Goal: Task Accomplishment & Management: Use online tool/utility

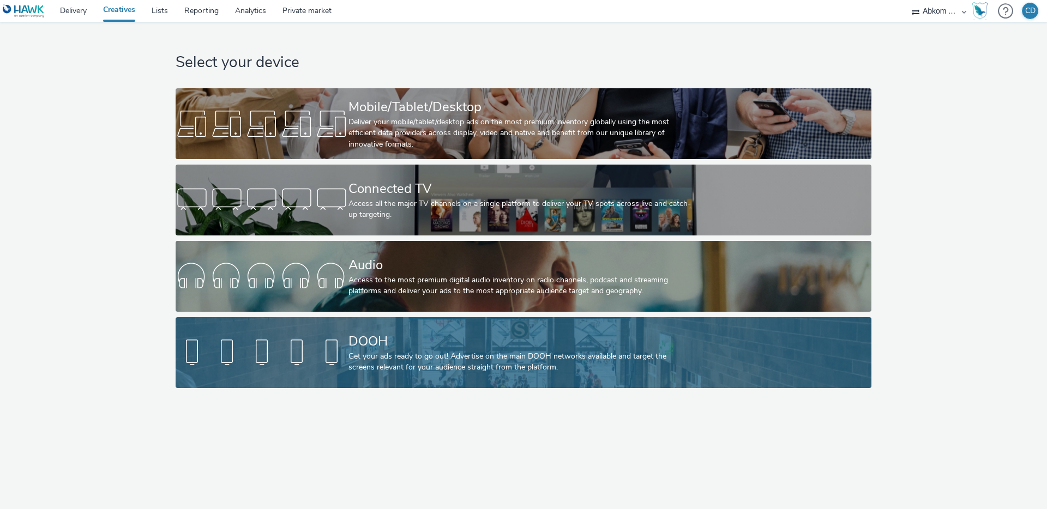
click at [391, 341] on div "DOOH" at bounding box center [521, 341] width 346 height 19
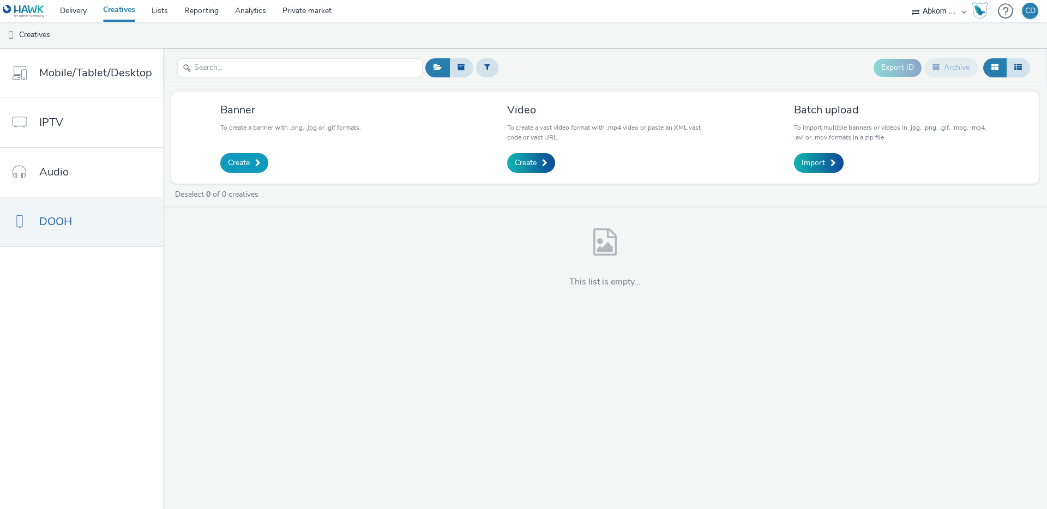
click at [252, 162] on link "Create" at bounding box center [244, 163] width 48 height 20
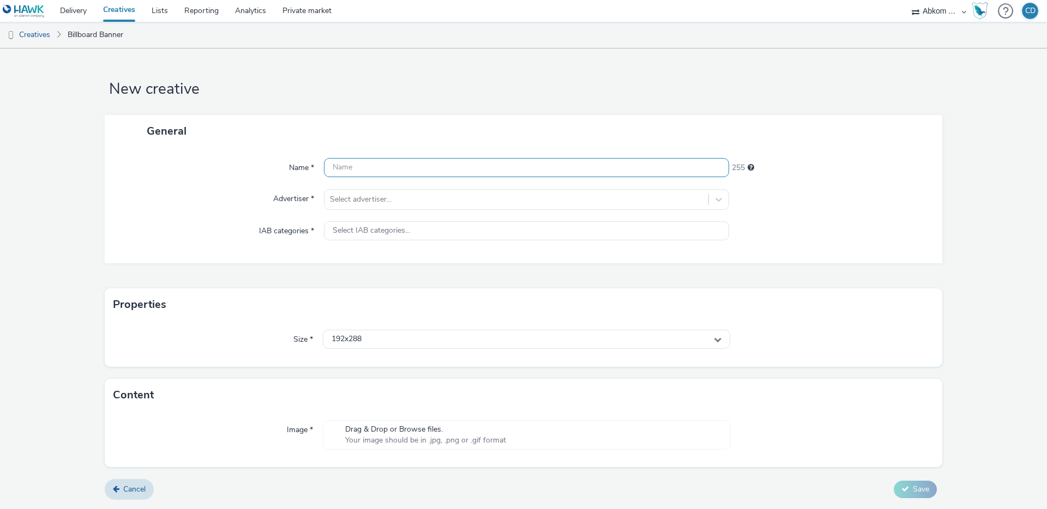
click at [335, 168] on input "text" at bounding box center [526, 167] width 405 height 19
type input "[PERSON_NAME] DOOH_9x16"
click at [403, 161] on input "[PERSON_NAME] DOOH_9x16" at bounding box center [526, 167] width 405 height 19
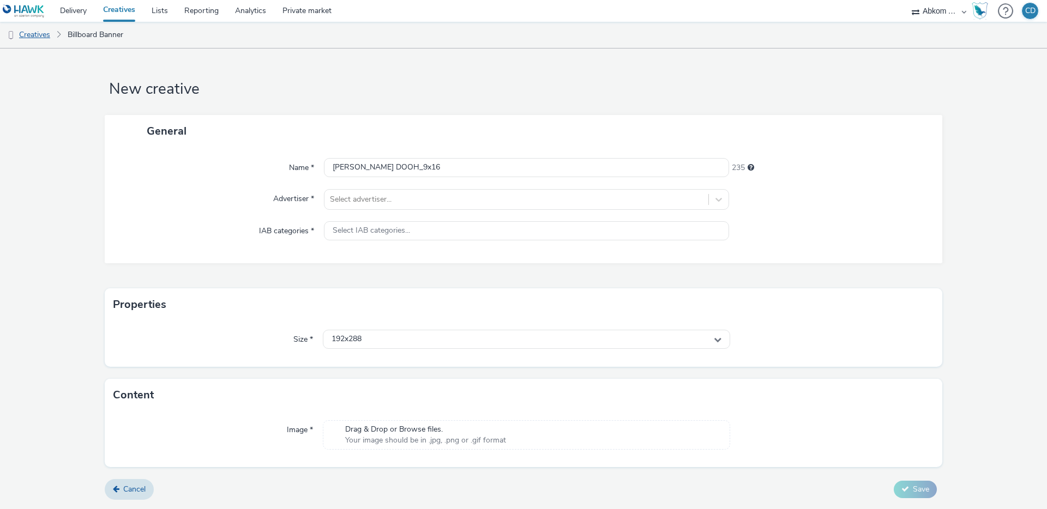
click at [42, 34] on link "Creatives" at bounding box center [28, 35] width 56 height 26
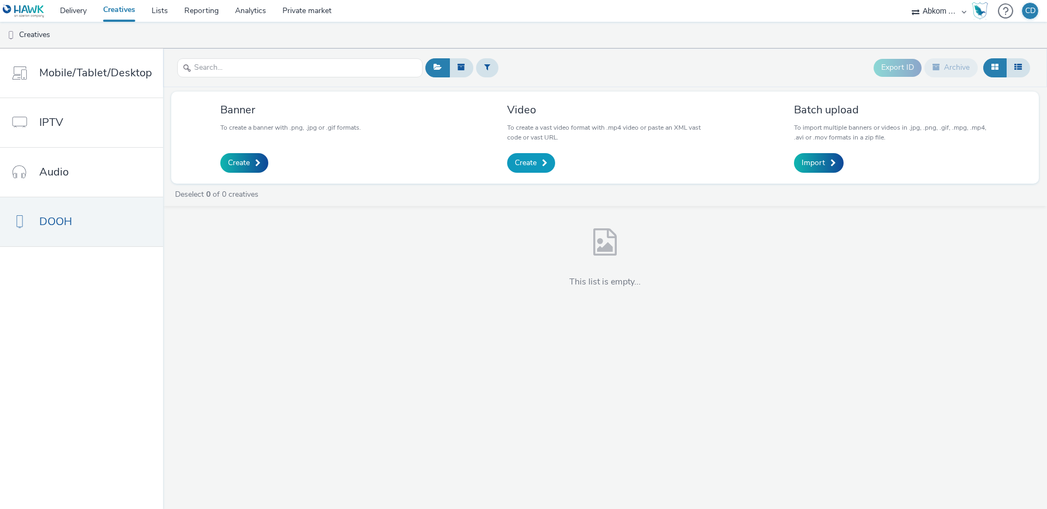
click at [524, 158] on span "Create" at bounding box center [526, 163] width 22 height 11
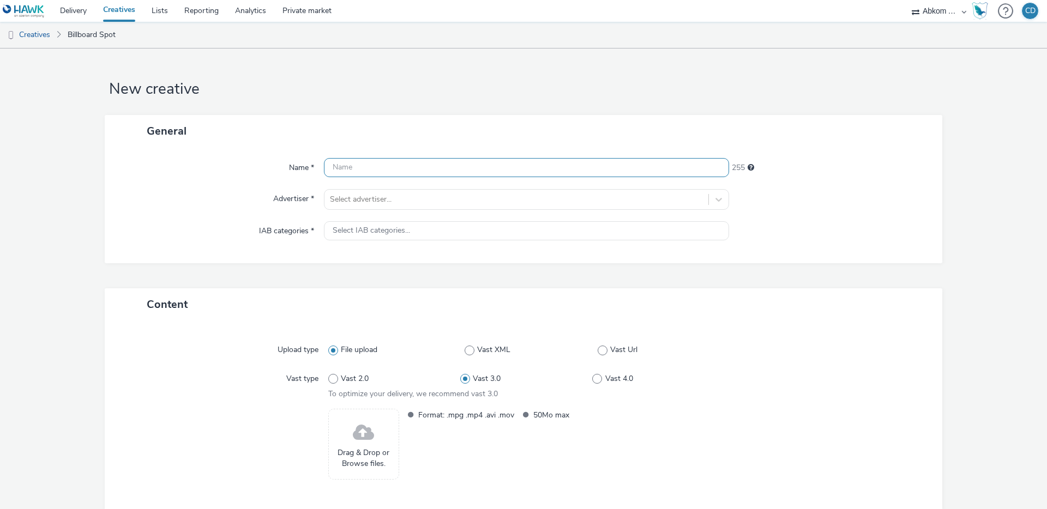
click at [342, 171] on input "text" at bounding box center [526, 167] width 405 height 19
paste input "[PERSON_NAME] DOOH_9x16"
type input "[PERSON_NAME] DOOH_9x16"
click at [350, 197] on div at bounding box center [516, 199] width 373 height 13
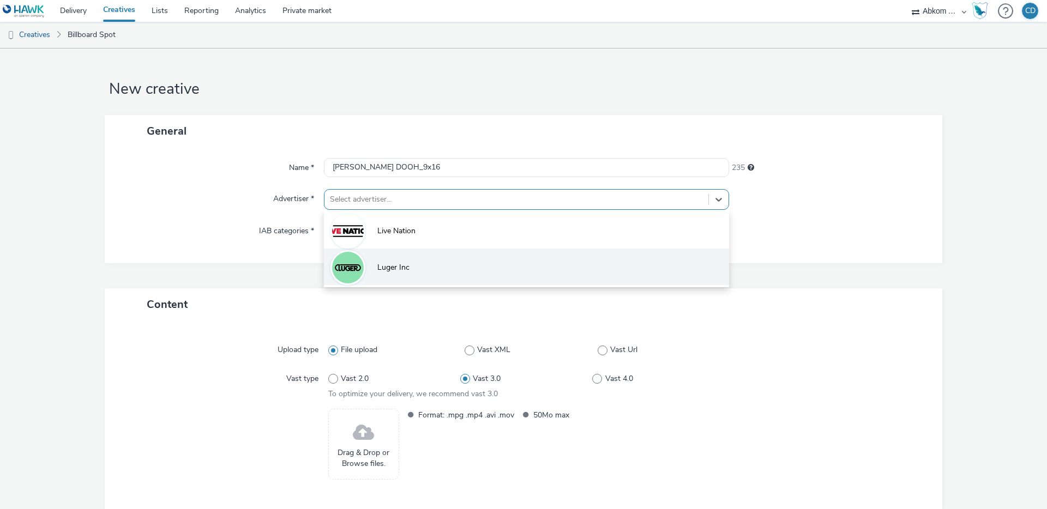
click at [379, 262] on span "Luger Inc" at bounding box center [393, 267] width 32 height 11
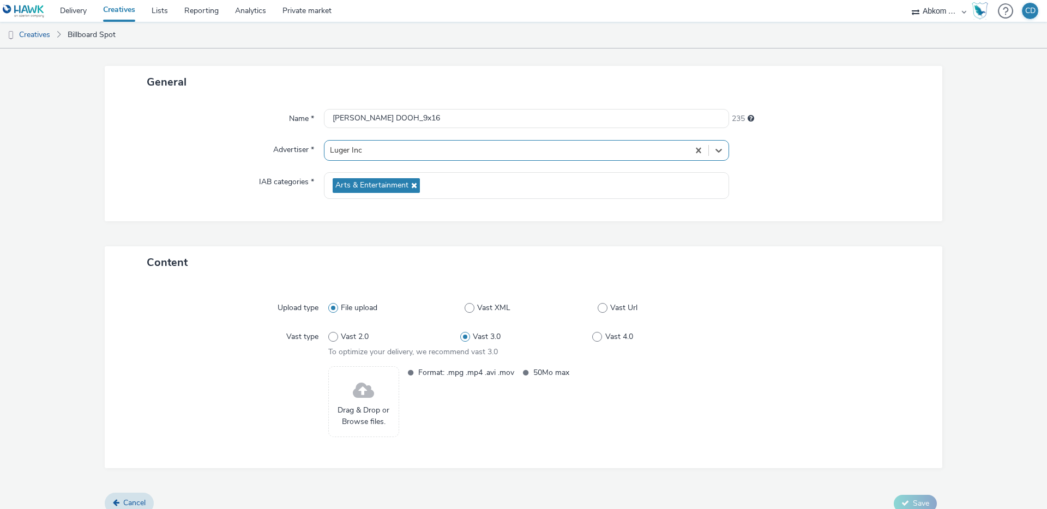
scroll to position [62, 0]
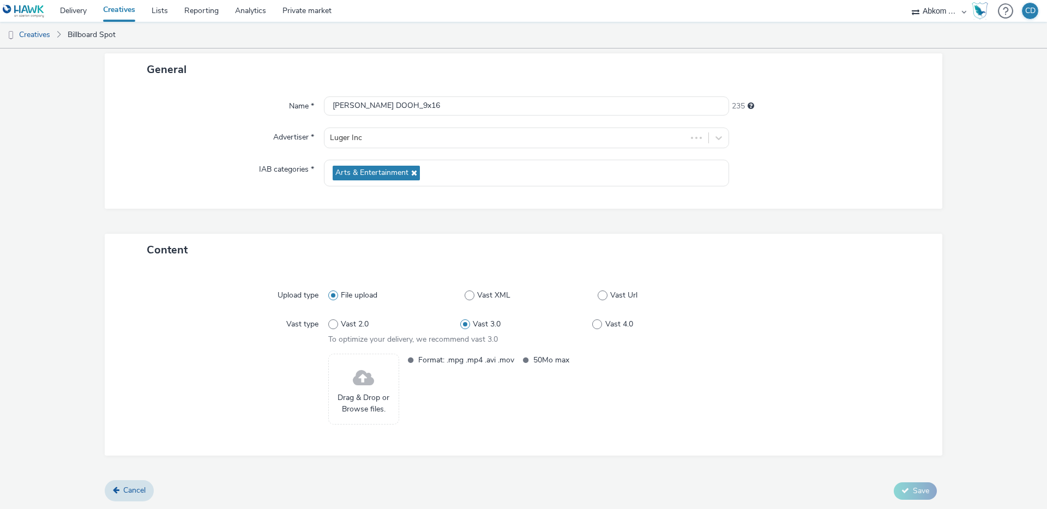
click at [376, 376] on div "Drag & Drop or Browse files." at bounding box center [363, 389] width 71 height 71
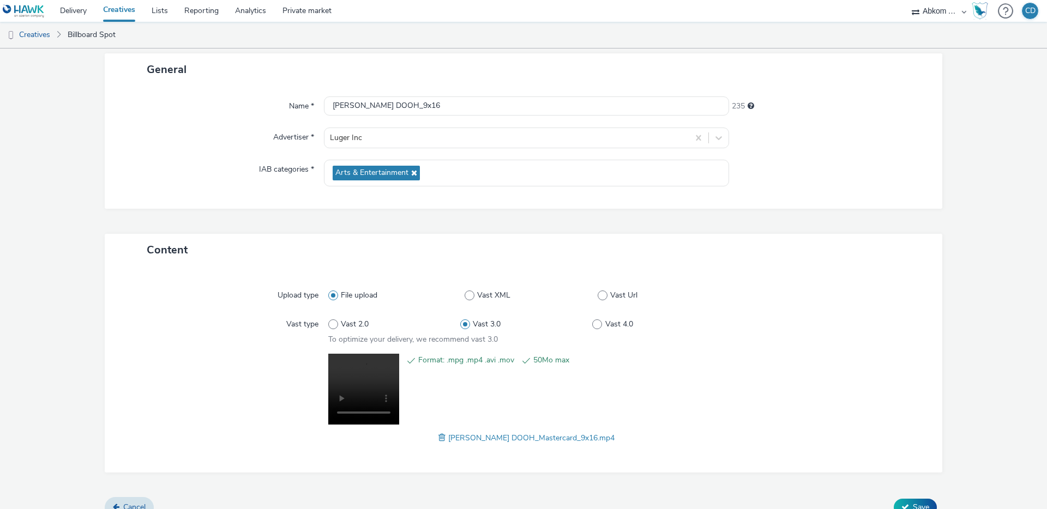
scroll to position [78, 0]
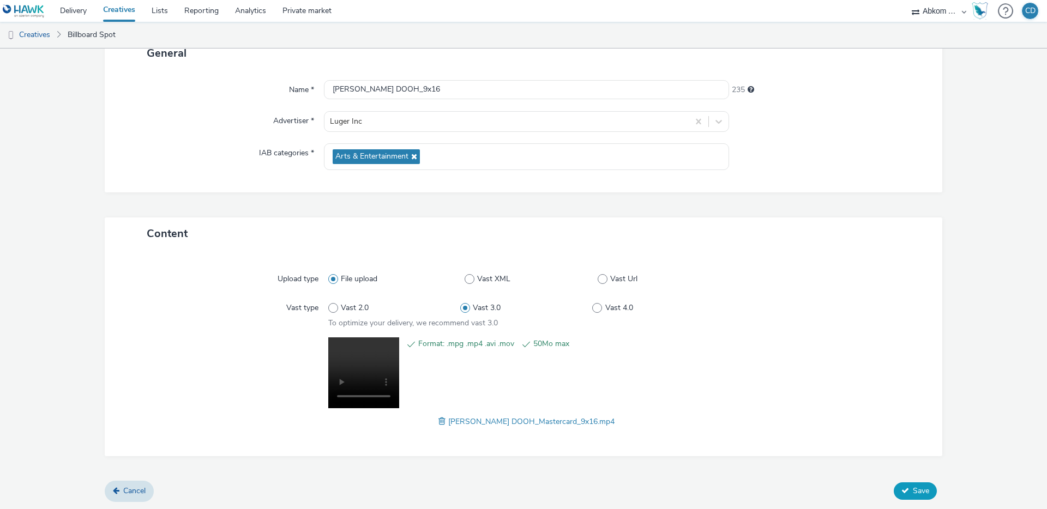
click at [923, 494] on span "Save" at bounding box center [921, 491] width 16 height 10
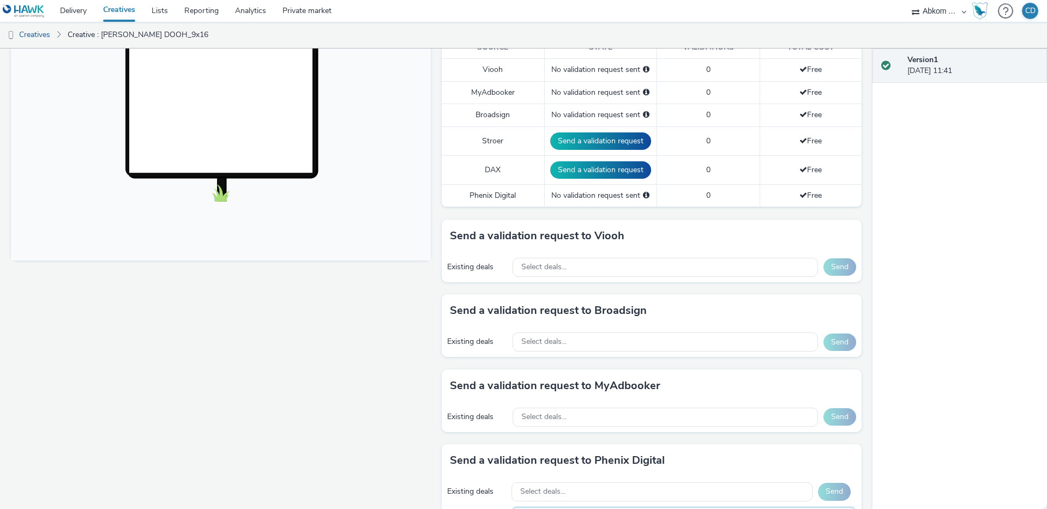
scroll to position [317, 0]
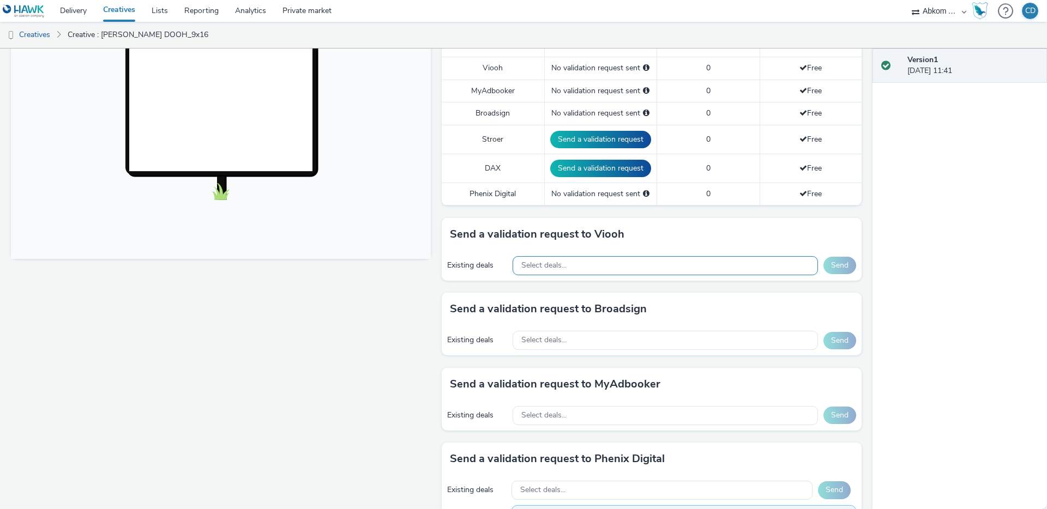
click at [587, 270] on div "Select deals..." at bounding box center [664, 265] width 305 height 19
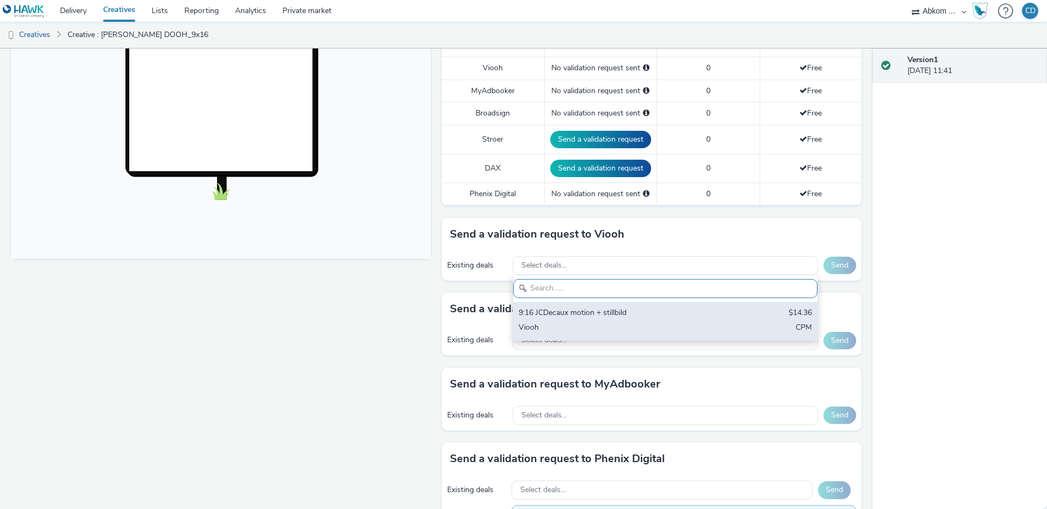
click at [583, 315] on div "9:16 JCDecaux motion + stillbild" at bounding box center [615, 313] width 194 height 13
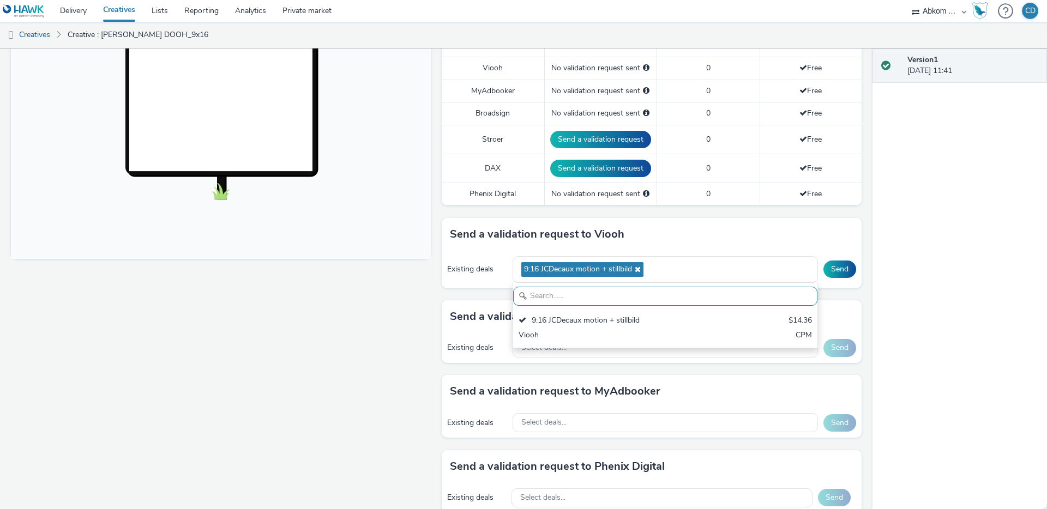
click at [460, 295] on div "Send a validation request to Viooh Existing deals 9:16 JCDecaux motion + stillb…" at bounding box center [652, 259] width 420 height 82
click at [570, 347] on div "Select deals..." at bounding box center [664, 348] width 305 height 19
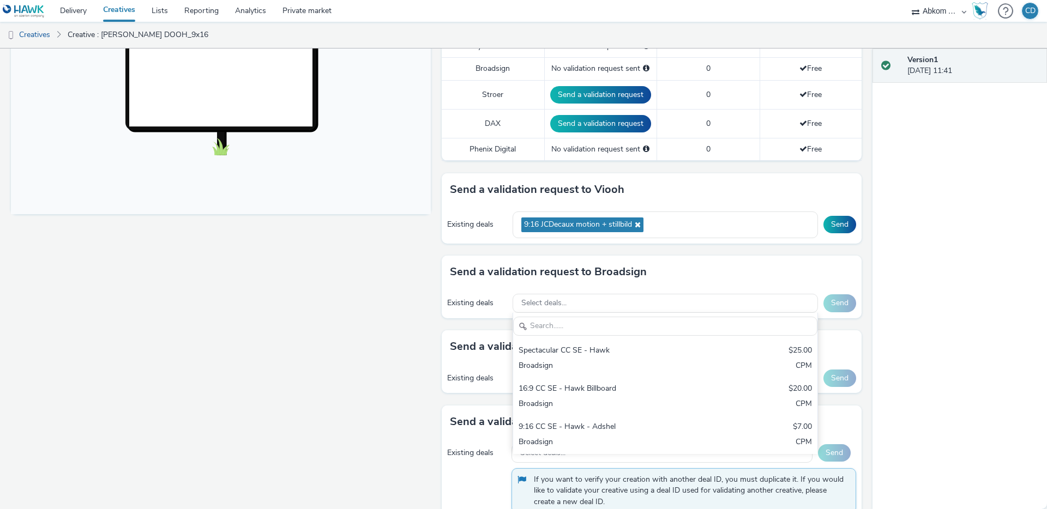
scroll to position [364, 0]
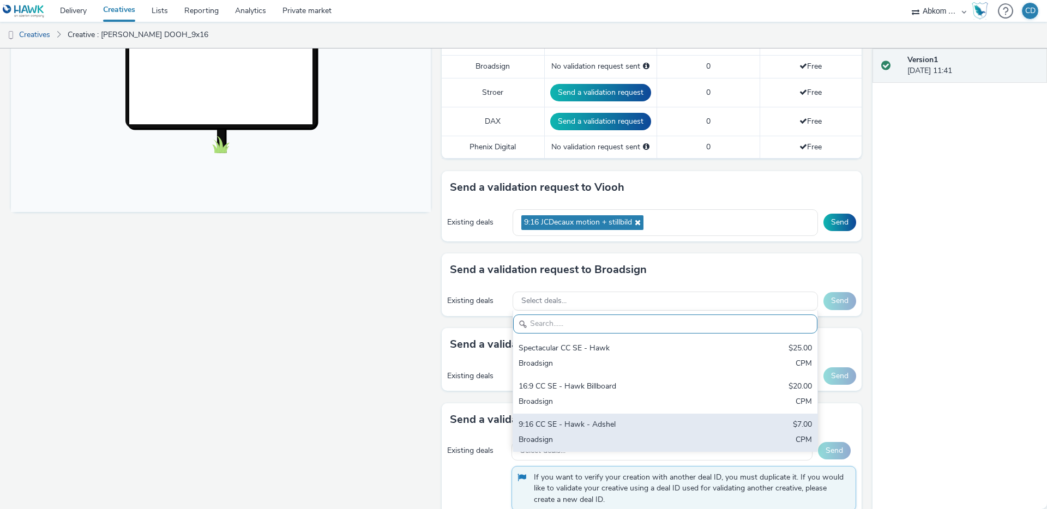
click at [532, 425] on div "9:16 CC SE - Hawk - Adshel" at bounding box center [615, 425] width 194 height 13
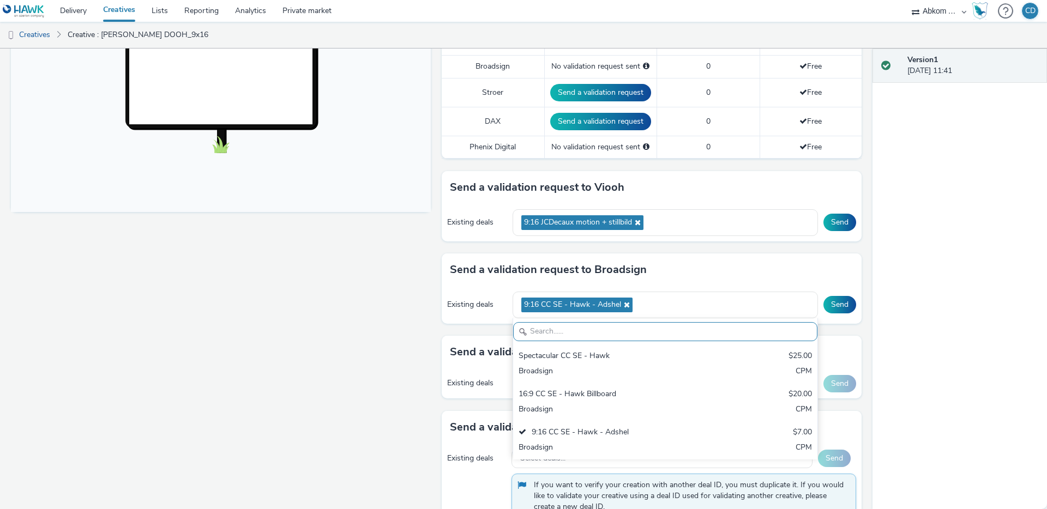
click at [412, 373] on div "Fullscreen" at bounding box center [223, 238] width 425 height 946
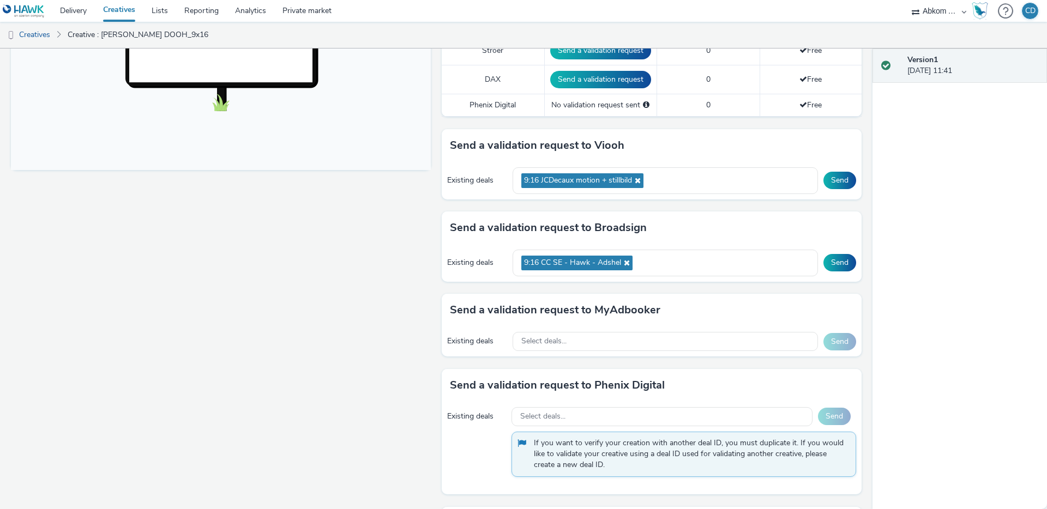
scroll to position [408, 0]
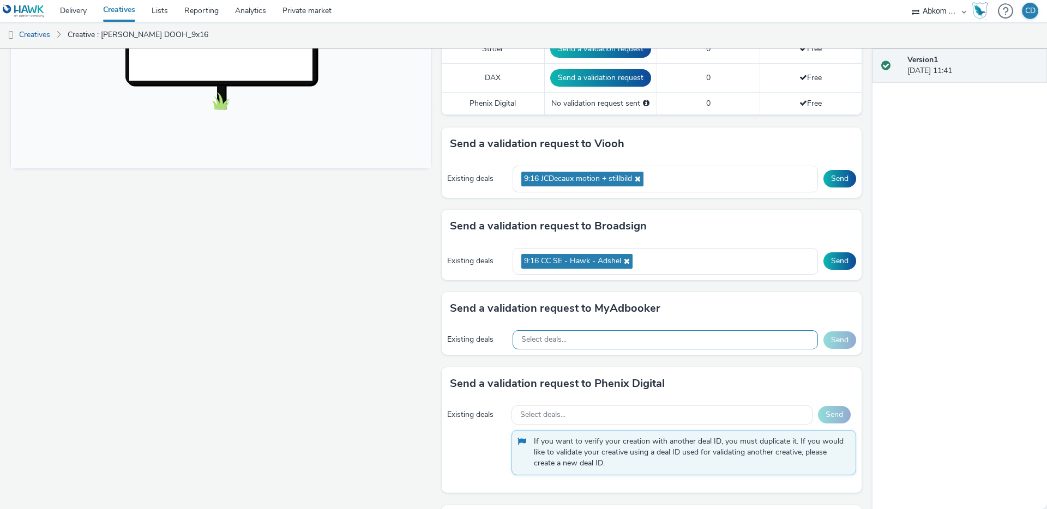
click at [525, 338] on span "Select deals..." at bounding box center [543, 339] width 45 height 9
click at [500, 322] on div "Send a validation request to MyAdbooker" at bounding box center [652, 308] width 420 height 33
click at [666, 263] on div "9:16 CC SE - Hawk - Adshel" at bounding box center [664, 261] width 305 height 27
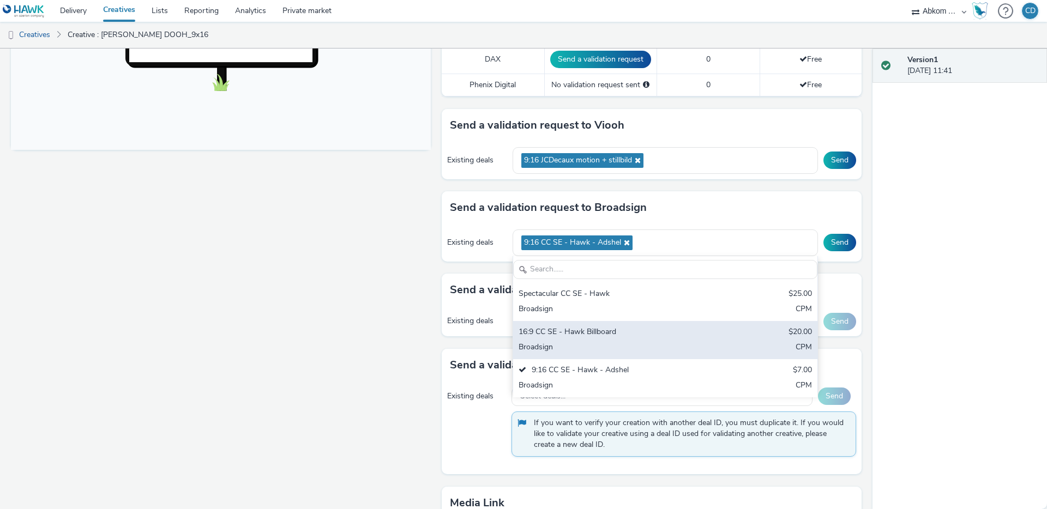
scroll to position [430, 0]
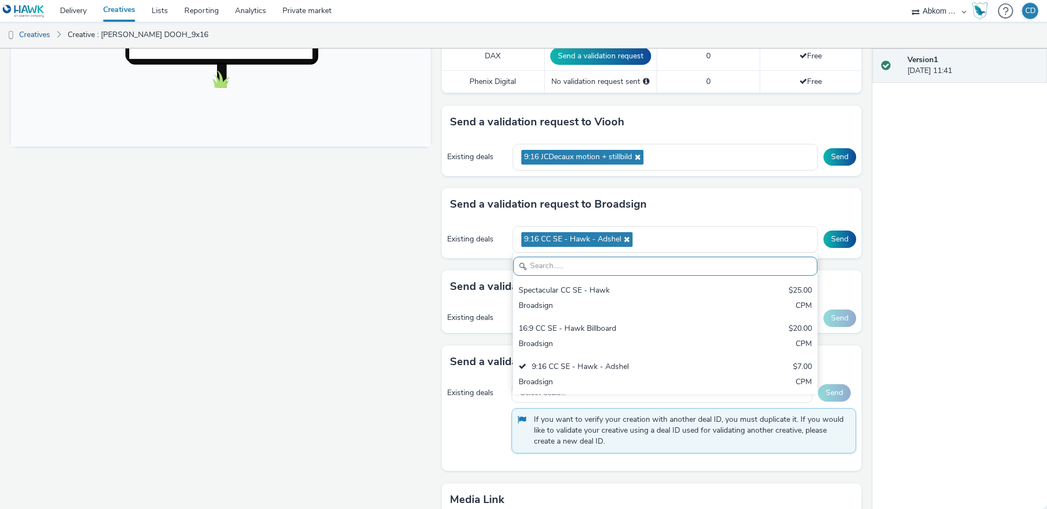
click at [476, 261] on div "Send a validation request to Broadsign Existing deals 9:16 CC SE - Hawk - Adshe…" at bounding box center [652, 229] width 420 height 82
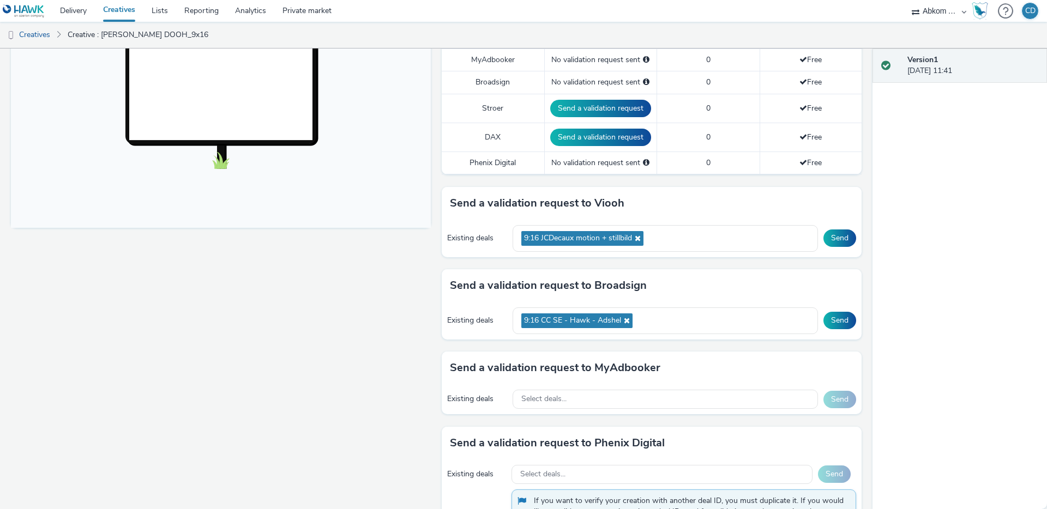
scroll to position [352, 0]
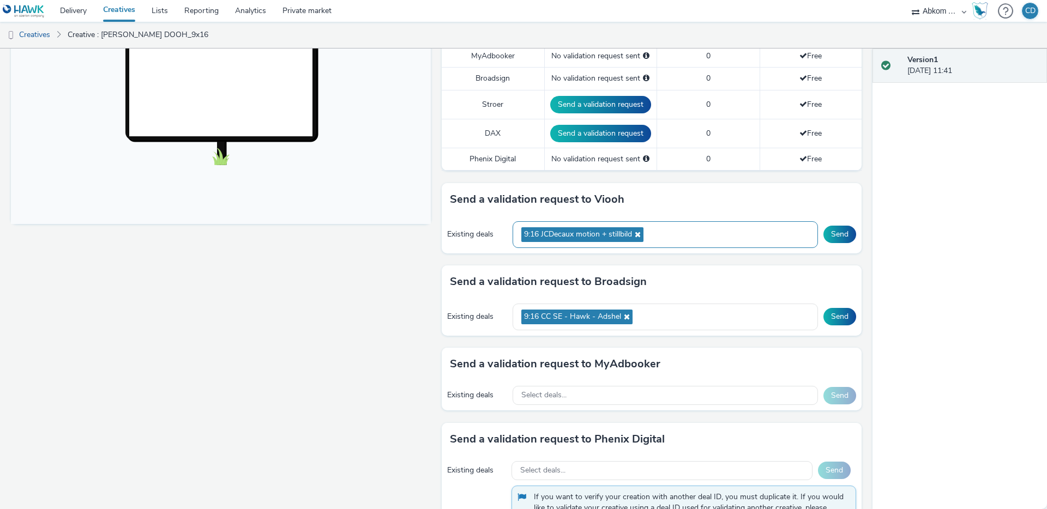
click at [694, 232] on div "9:16 JCDecaux motion + stillbild" at bounding box center [664, 234] width 305 height 27
type input "o"
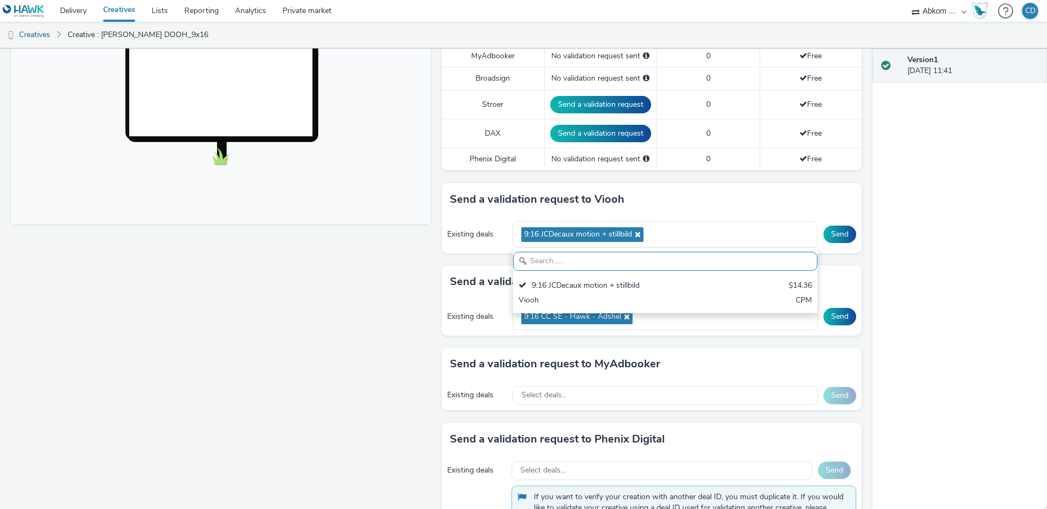
click at [494, 354] on div "Send a validation request to MyAdbooker" at bounding box center [652, 364] width 420 height 33
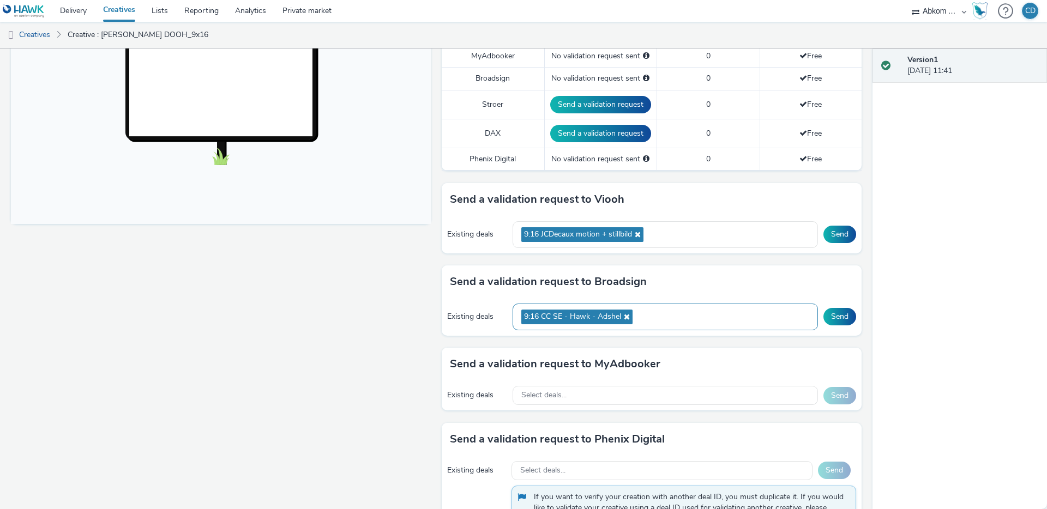
click at [661, 314] on div "9:16 CC SE - Hawk - Adshel" at bounding box center [664, 317] width 305 height 27
type input "o"
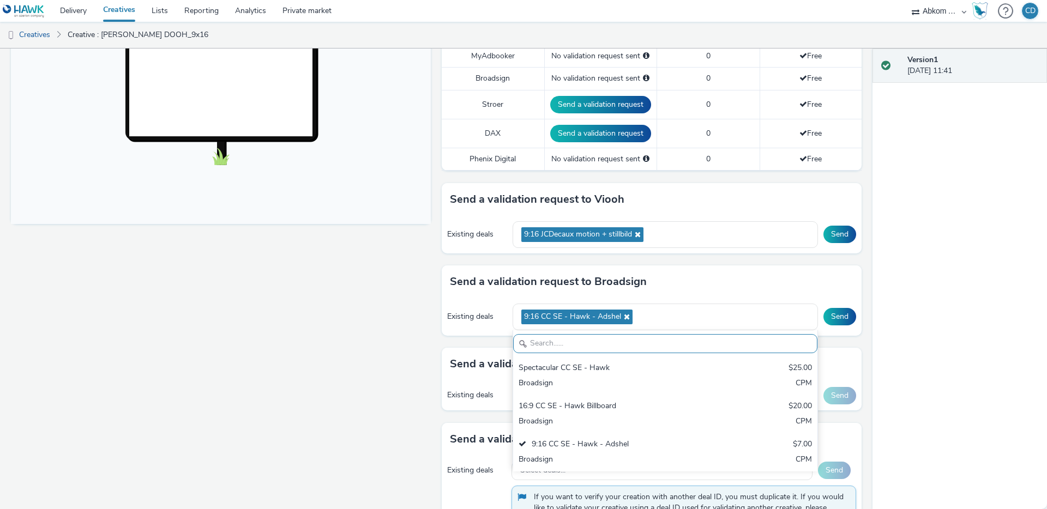
click at [471, 348] on div "Send a validation request to MyAdbooker" at bounding box center [652, 364] width 420 height 33
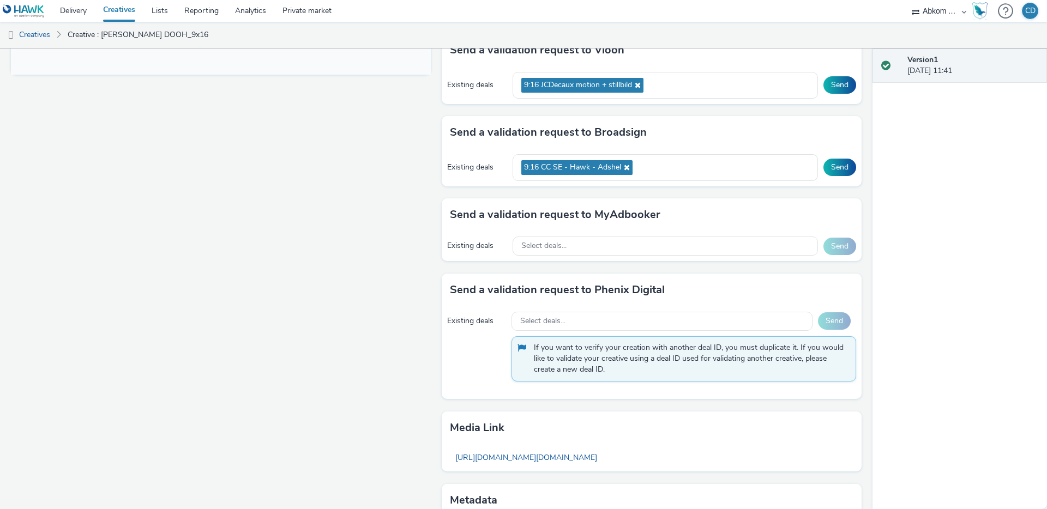
scroll to position [499, 0]
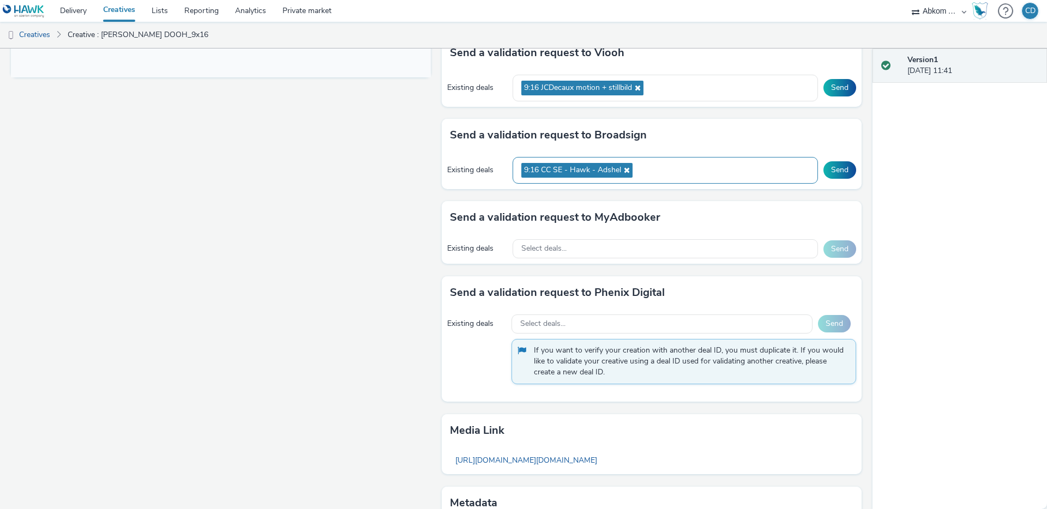
click at [648, 168] on div "9:16 CC SE - Hawk - Adshel" at bounding box center [664, 170] width 305 height 27
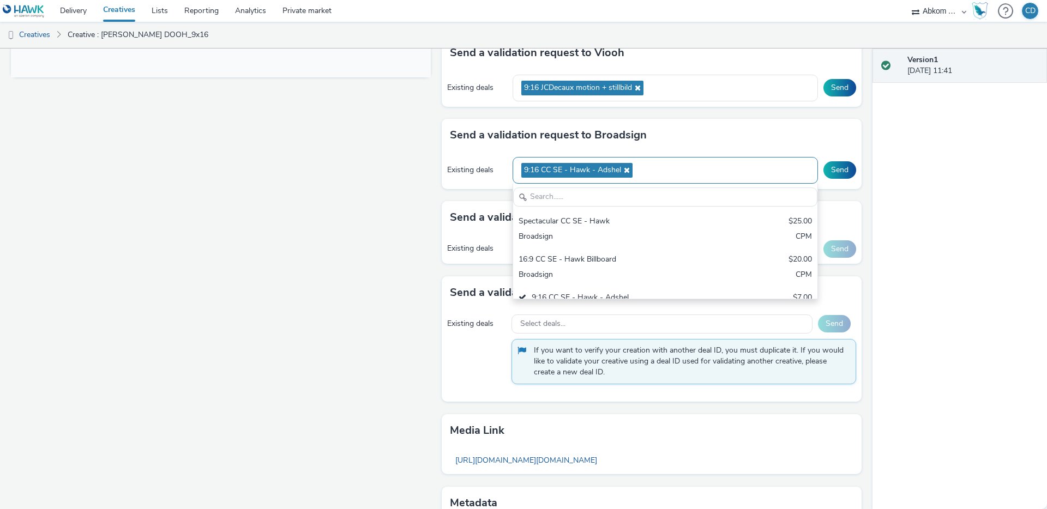
scroll to position [0, 0]
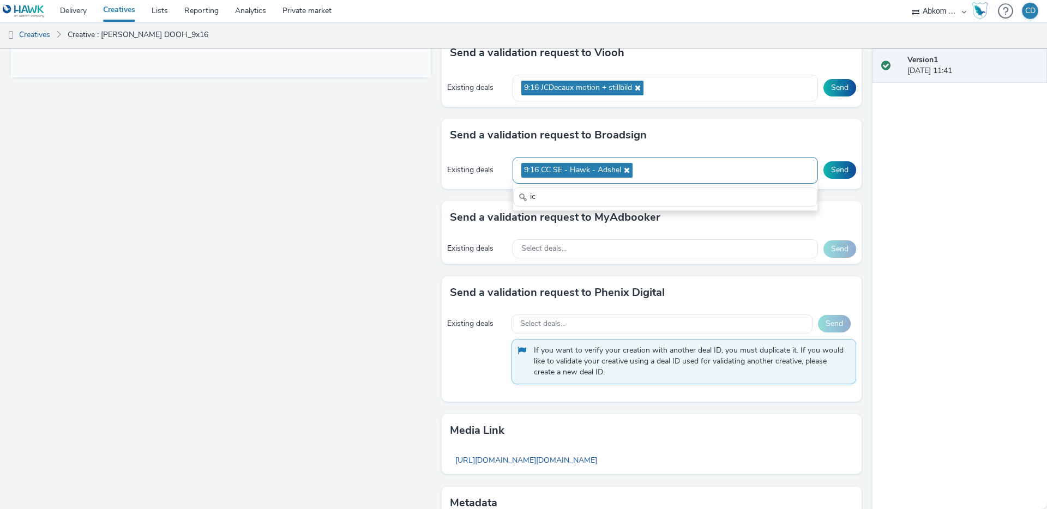
type input "i"
type input "o"
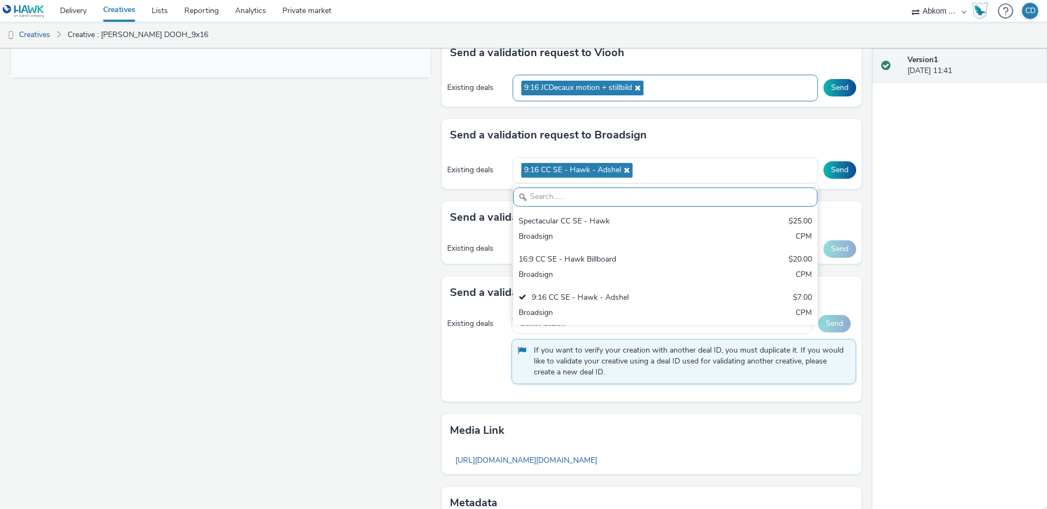
click at [670, 88] on div "9:16 JCDecaux motion + stillbild" at bounding box center [664, 88] width 305 height 27
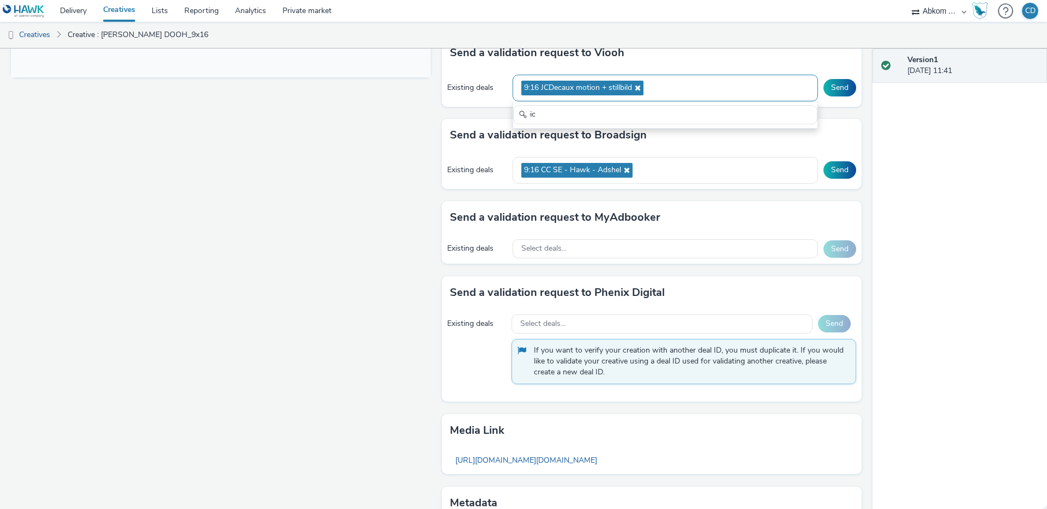
type input "i"
type input "o"
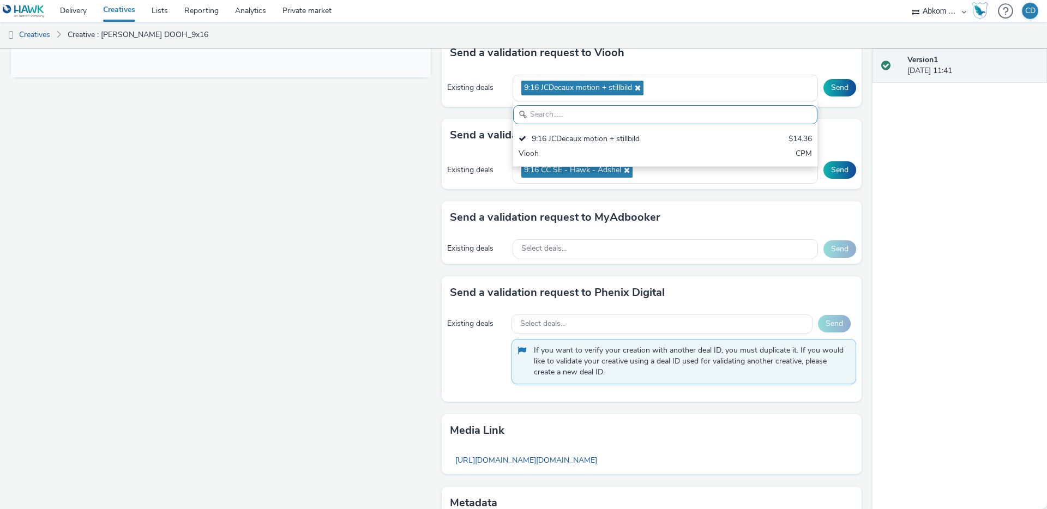
click at [475, 111] on div "Send a validation request to Viooh Existing deals 9:16 JCDecaux motion + stillb…" at bounding box center [652, 78] width 420 height 82
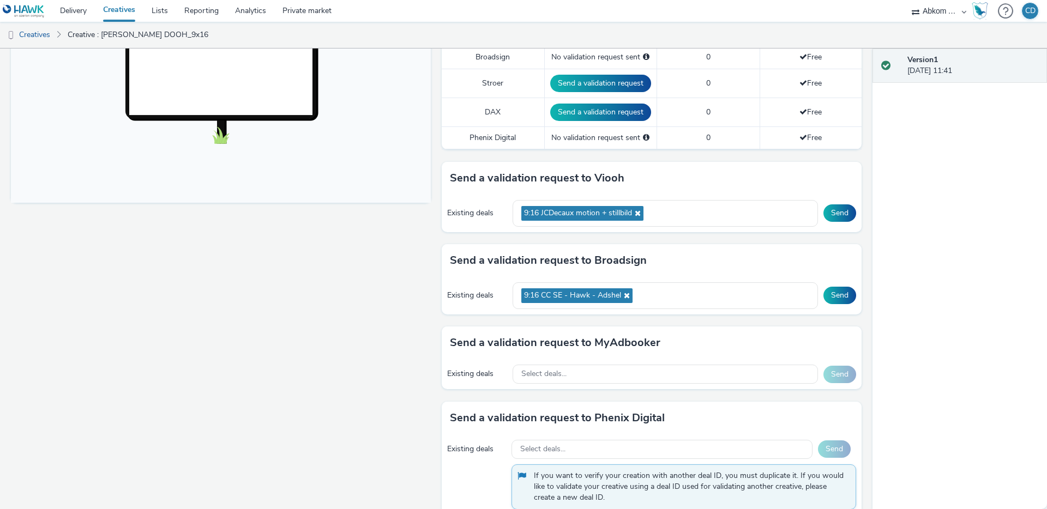
scroll to position [322, 0]
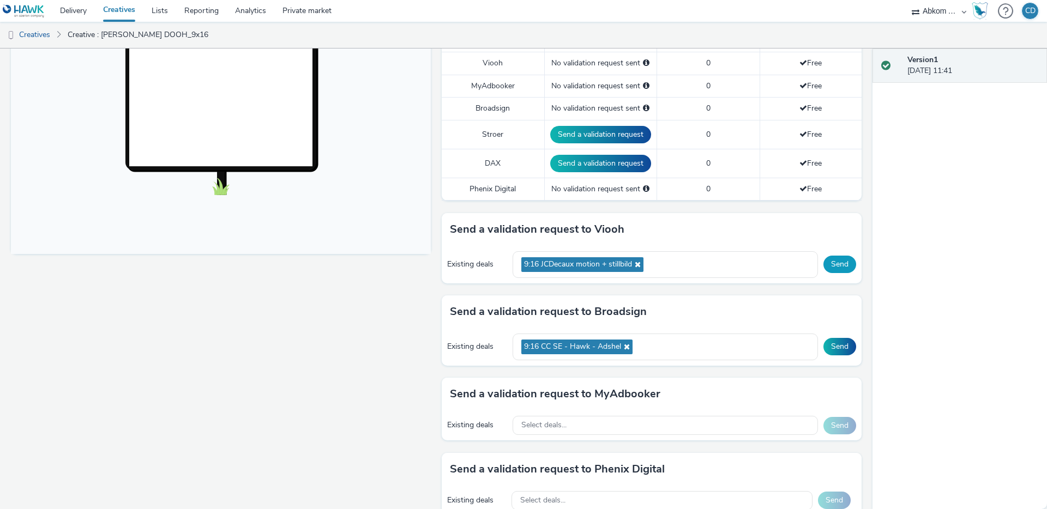
click at [838, 266] on button "Send" at bounding box center [839, 264] width 33 height 17
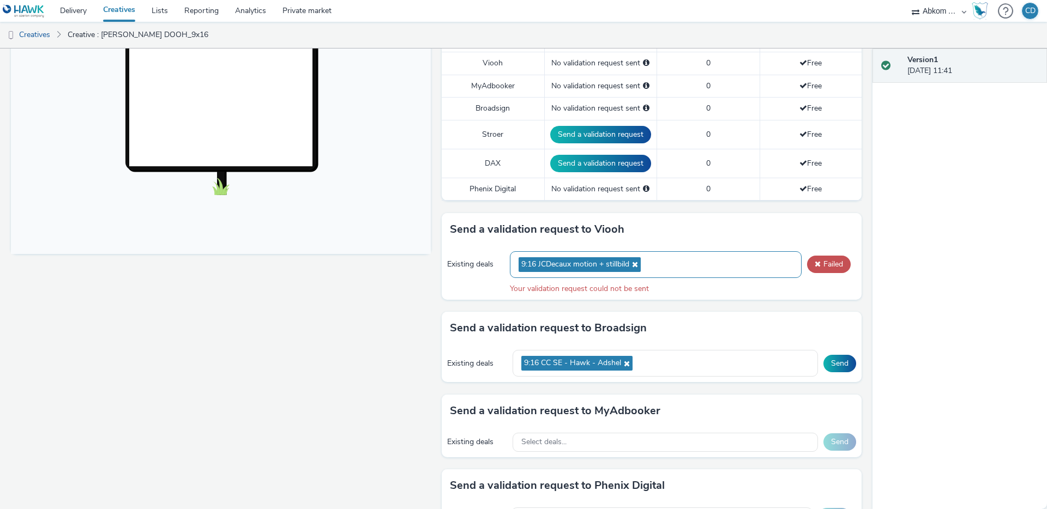
click at [684, 264] on div "9:16 JCDecaux motion + stillbild" at bounding box center [656, 264] width 292 height 27
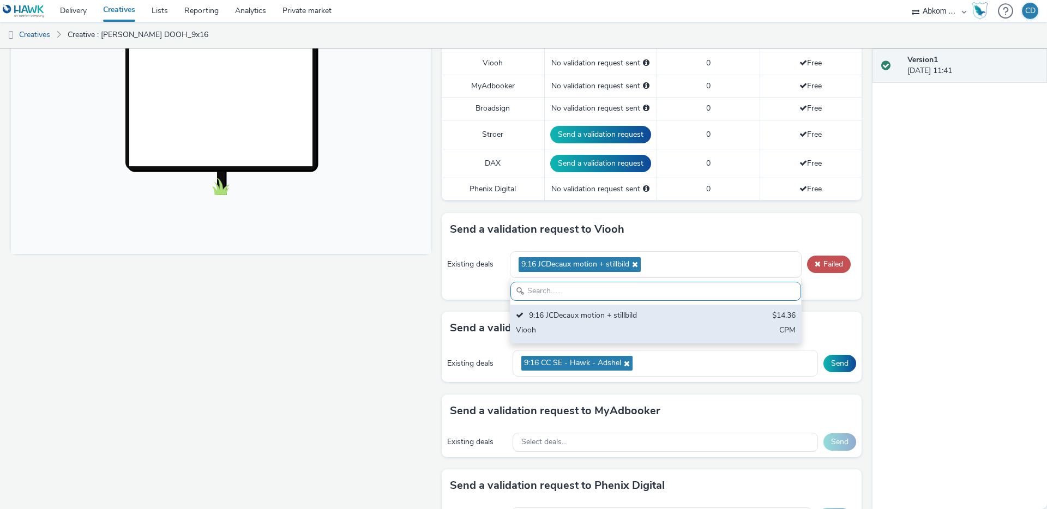
click at [659, 321] on div "9:16 JCDecaux motion + stillbild" at bounding box center [608, 316] width 185 height 13
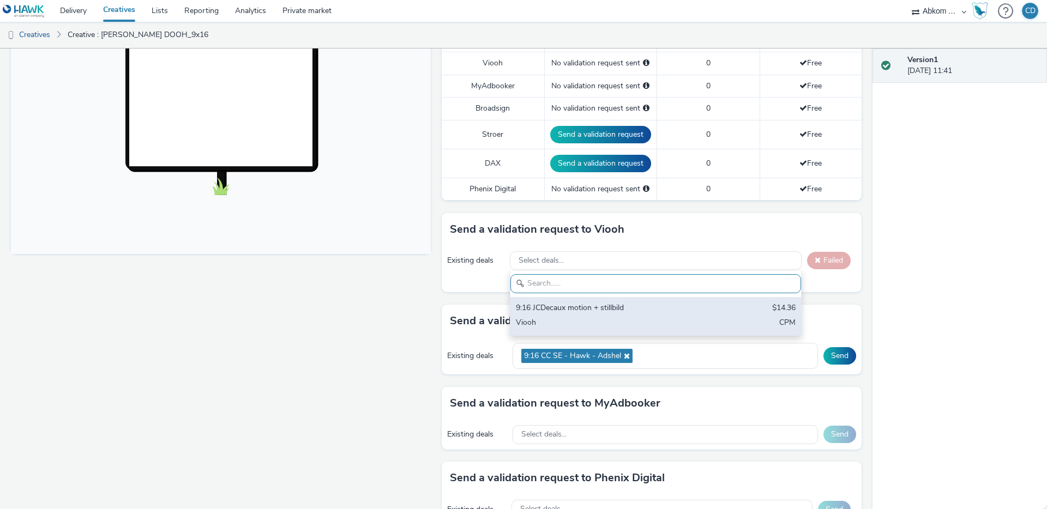
click at [614, 319] on div "Viooh" at bounding box center [608, 323] width 185 height 13
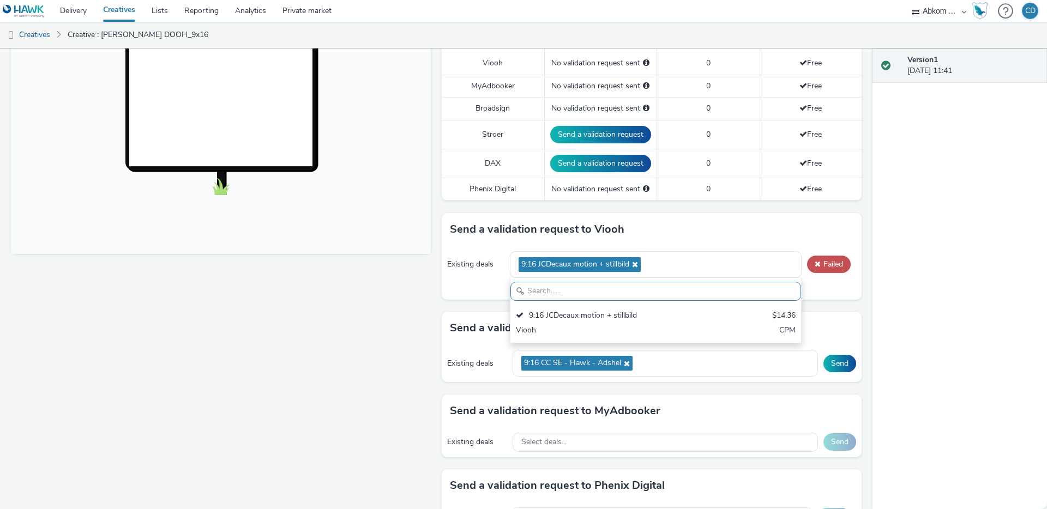
click at [473, 296] on div "Existing deals 9:16 JCDecaux motion + stillbild 9:16 JCDecaux motion + stillbil…" at bounding box center [652, 273] width 420 height 54
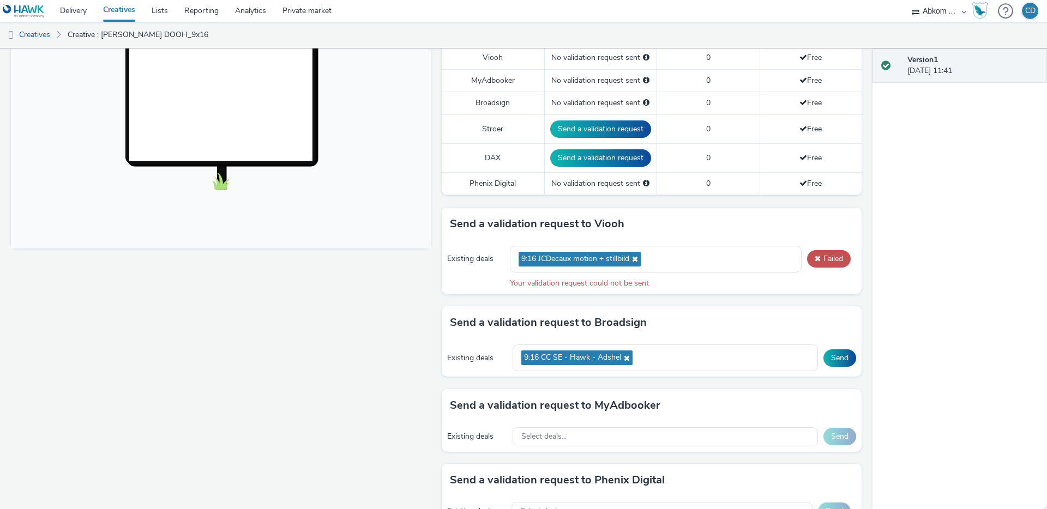
scroll to position [329, 0]
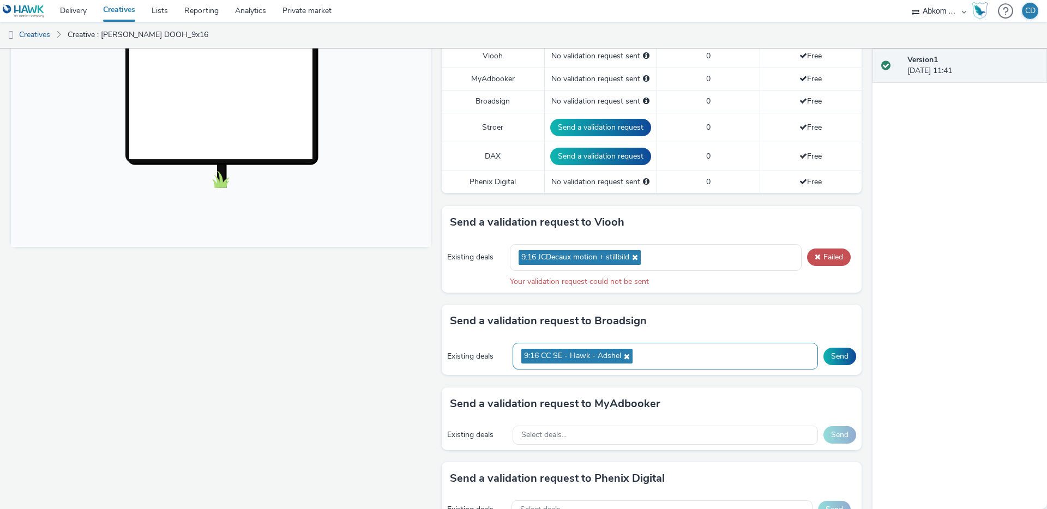
click at [693, 359] on div "9:16 CC SE - Hawk - Adshel" at bounding box center [664, 356] width 305 height 27
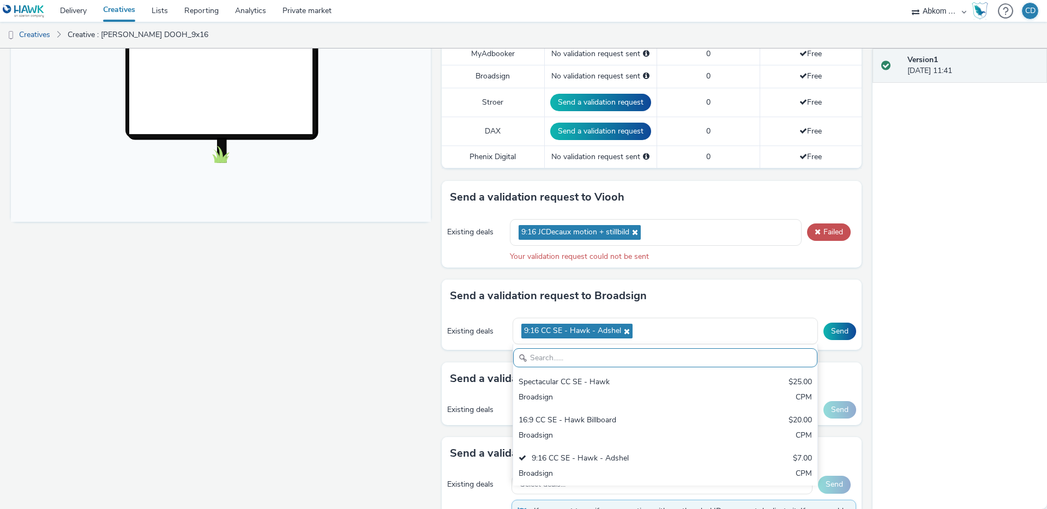
scroll to position [357, 0]
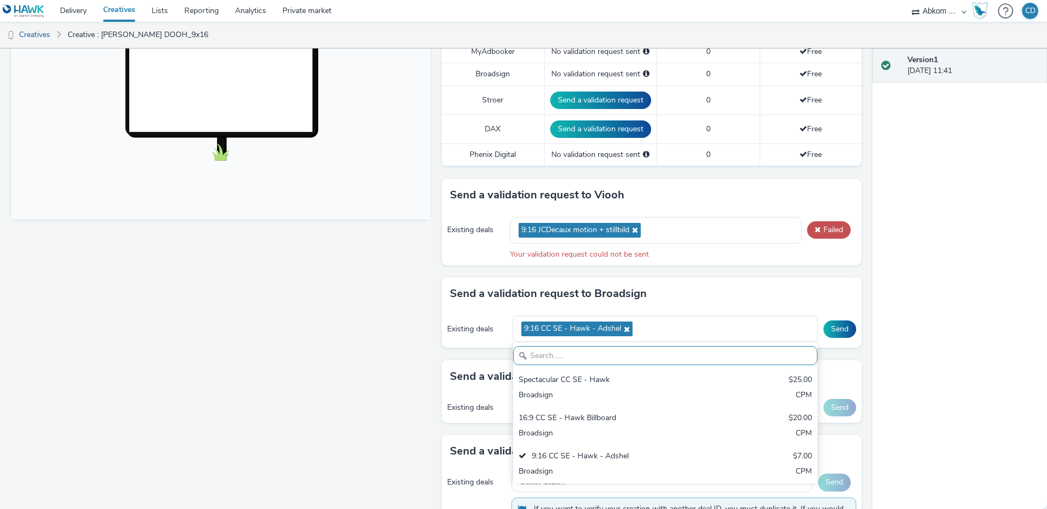
click at [502, 431] on div "Send a validation request to MyAdbooker Existing deals Select deals... Send" at bounding box center [652, 397] width 420 height 75
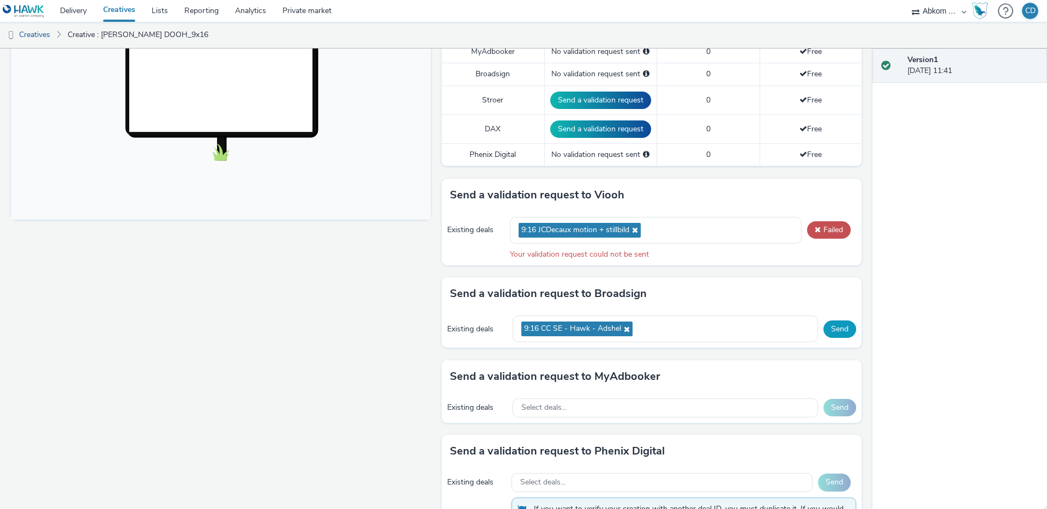
click at [835, 333] on button "Send" at bounding box center [839, 329] width 33 height 17
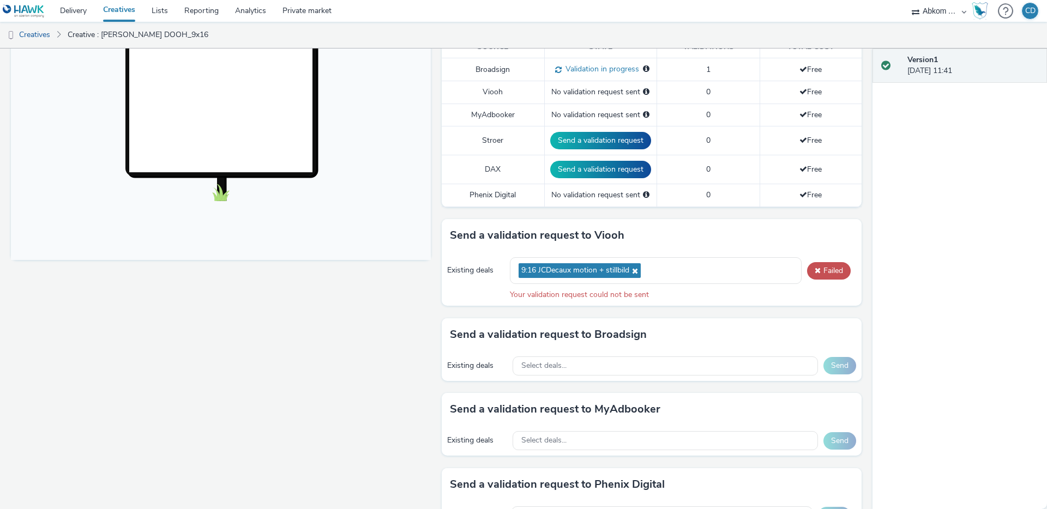
scroll to position [321, 0]
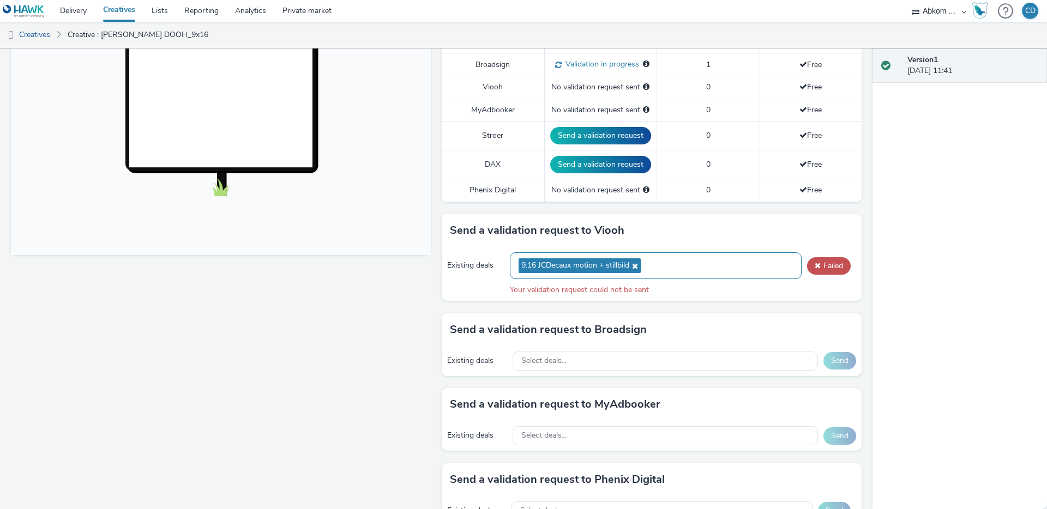
click at [697, 265] on div "9:16 JCDecaux motion + stillbild" at bounding box center [656, 265] width 292 height 27
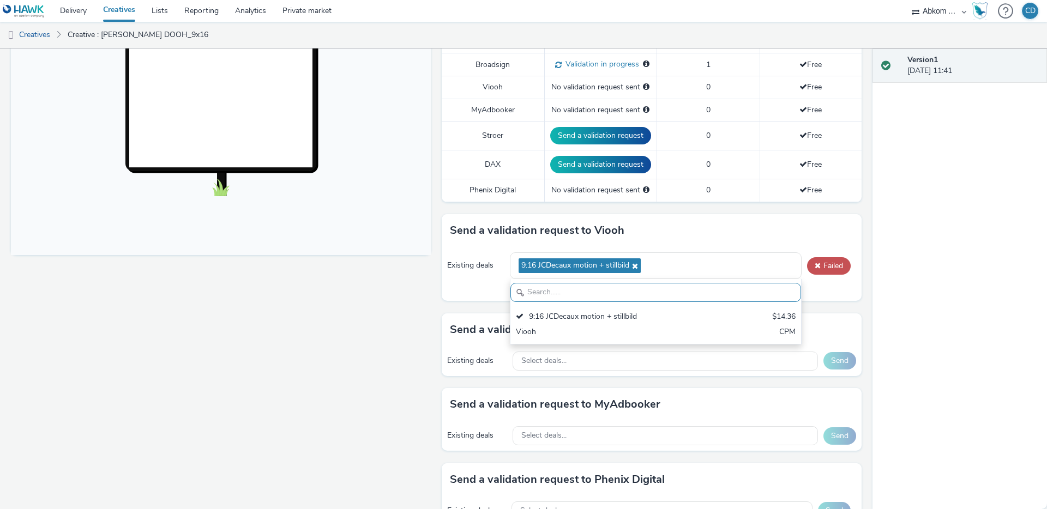
click at [822, 235] on div "Send a validation request to Viooh" at bounding box center [652, 230] width 420 height 33
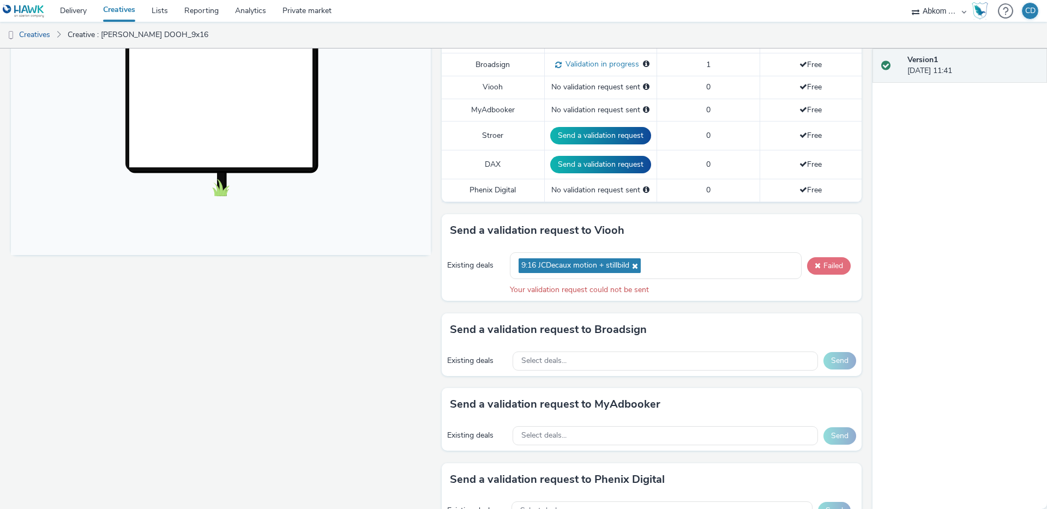
click at [829, 267] on button "Failed" at bounding box center [829, 265] width 44 height 17
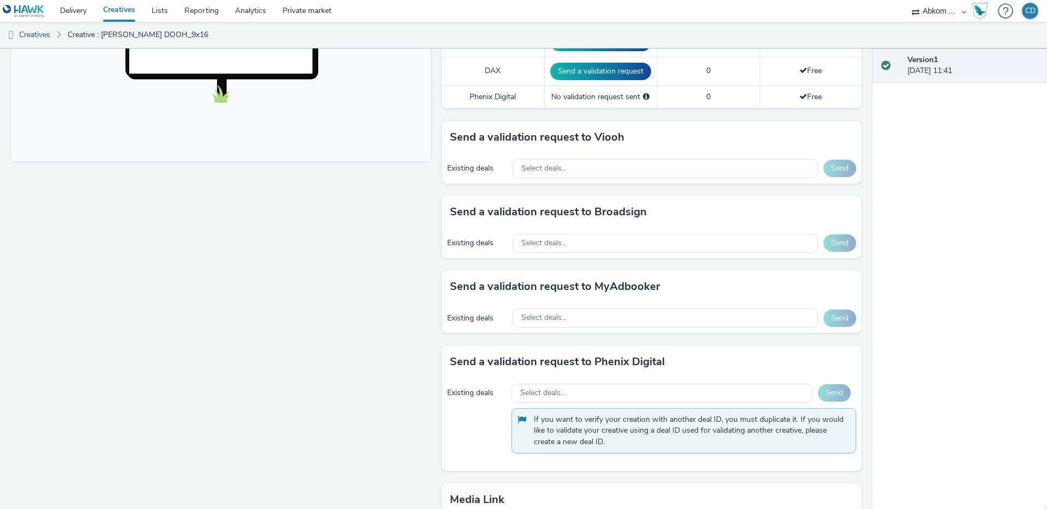
scroll to position [403, 0]
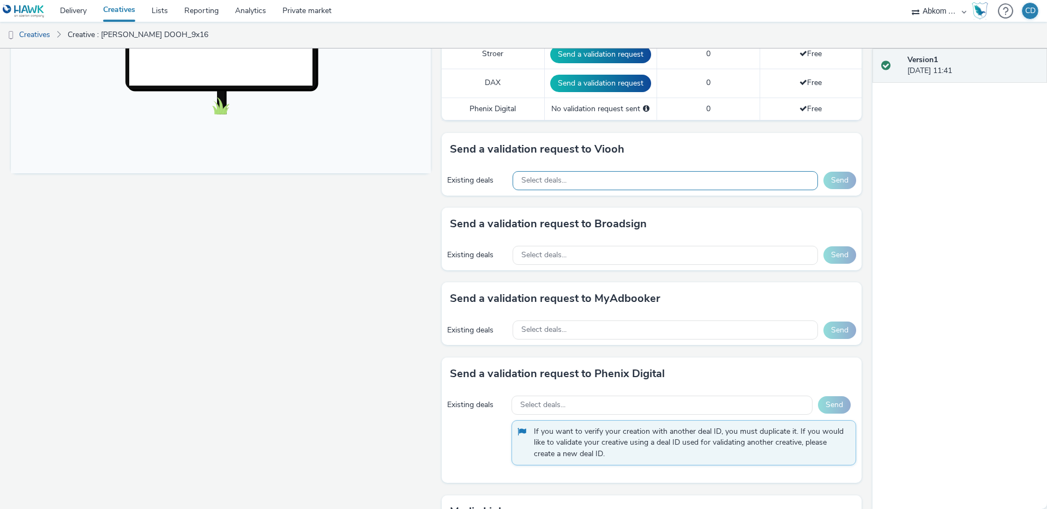
click at [584, 185] on div "Select deals..." at bounding box center [664, 180] width 305 height 19
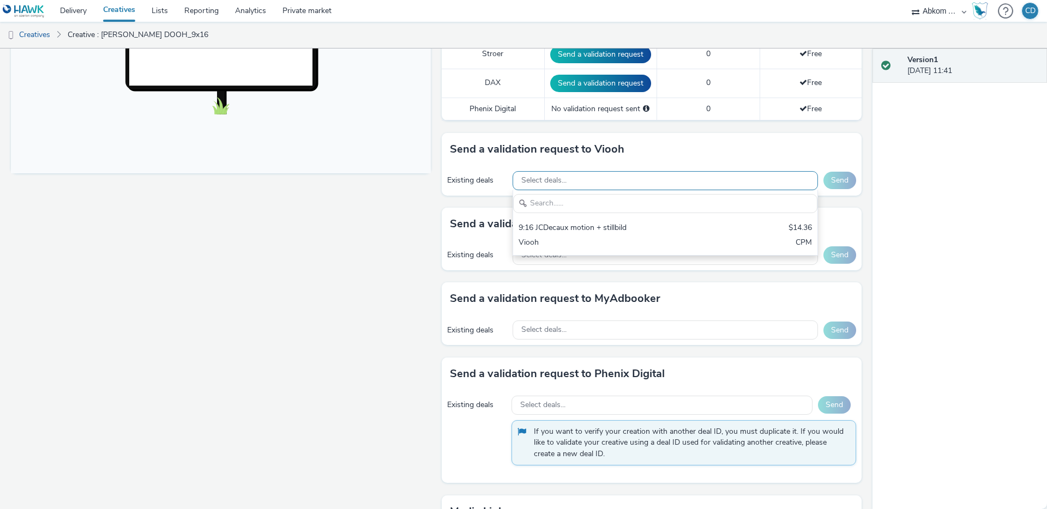
scroll to position [0, 0]
click at [509, 268] on div "Existing deals Select deals... Send" at bounding box center [652, 255] width 420 height 30
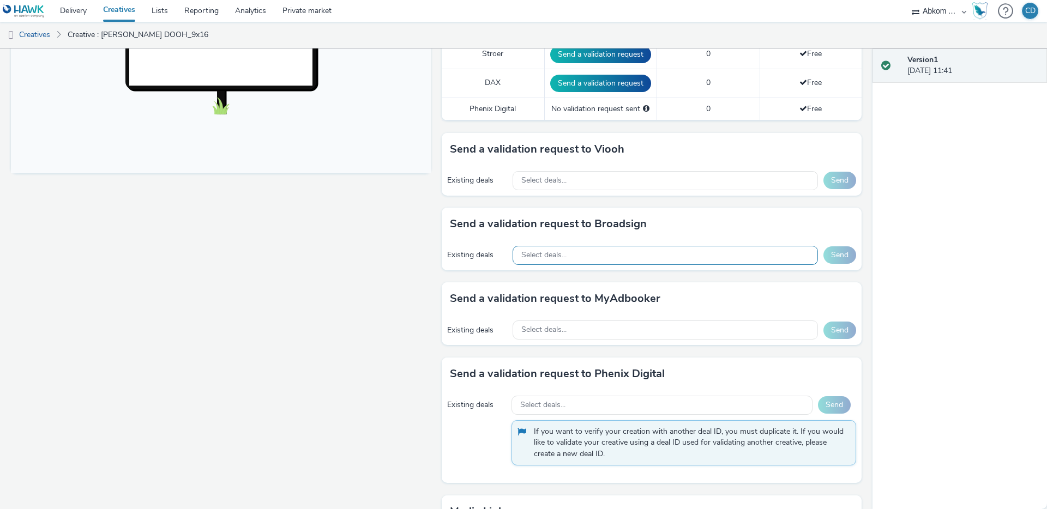
click at [526, 256] on span "Select deals..." at bounding box center [543, 255] width 45 height 9
type input "v"
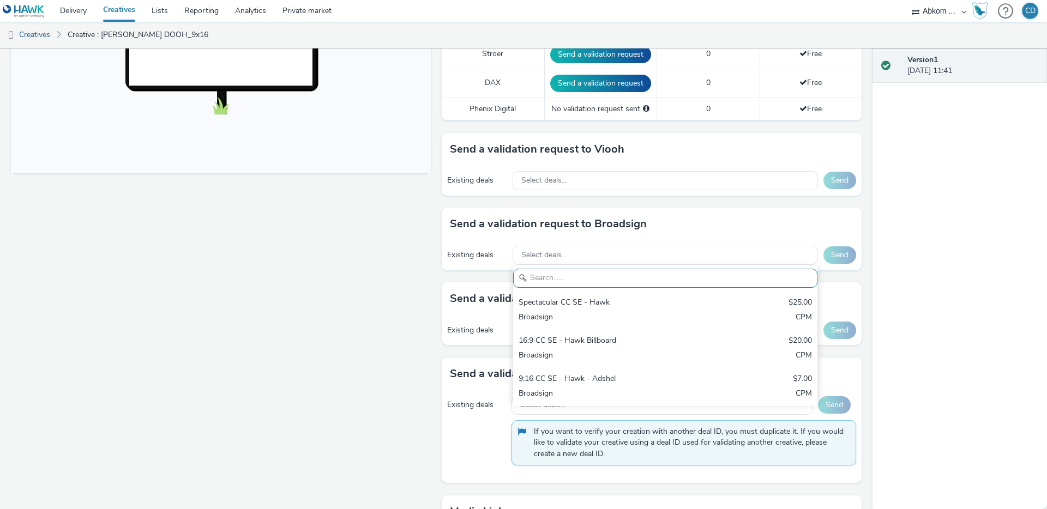
click at [381, 230] on div "Fullscreen" at bounding box center [223, 192] width 425 height 932
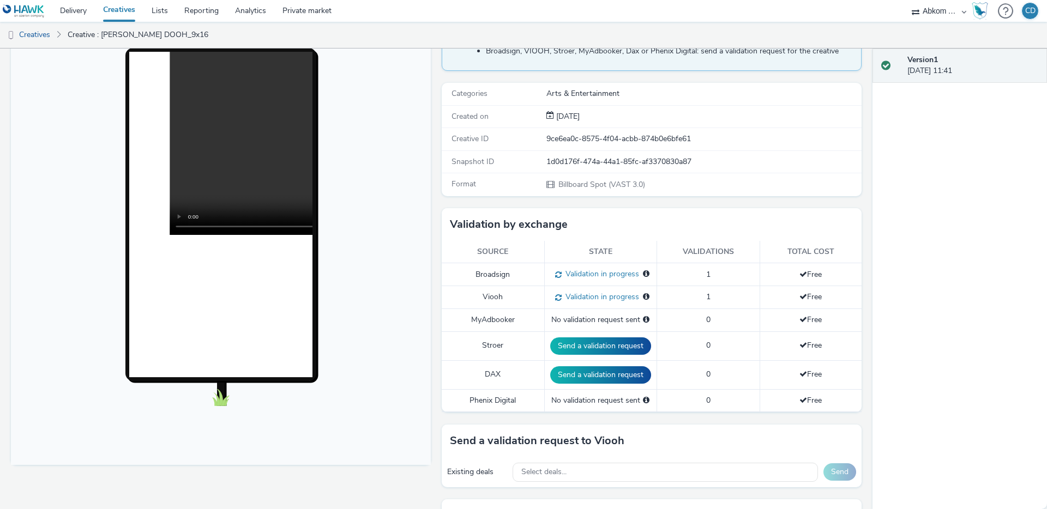
scroll to position [108, 0]
